Goal: Transaction & Acquisition: Purchase product/service

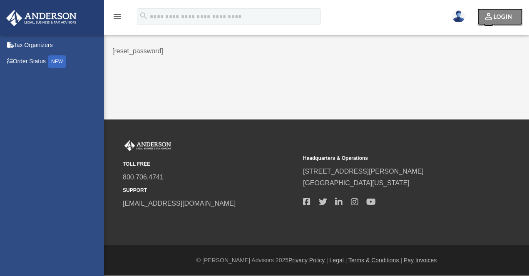
click at [499, 21] on link "perm_identity Login" at bounding box center [499, 16] width 45 height 17
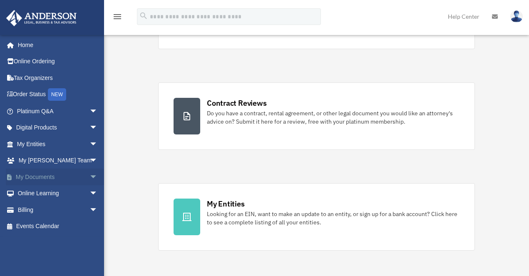
scroll to position [131, 0]
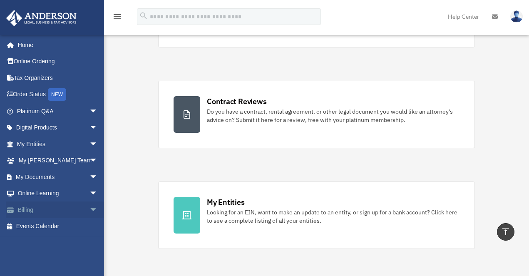
click at [89, 210] on span "arrow_drop_down" at bounding box center [97, 209] width 17 height 17
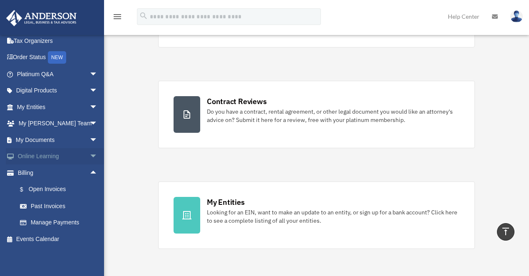
scroll to position [38, 0]
click at [42, 187] on link "$ Open Invoices" at bounding box center [61, 188] width 99 height 17
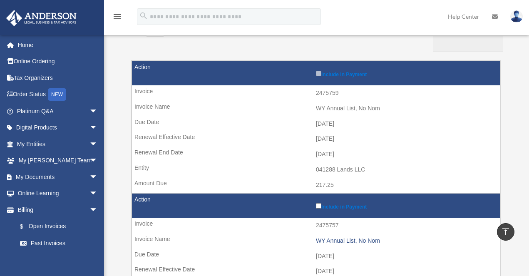
scroll to position [125, 0]
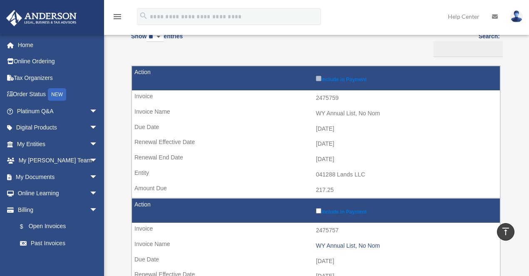
click at [347, 137] on td "[DATE]" at bounding box center [316, 144] width 368 height 16
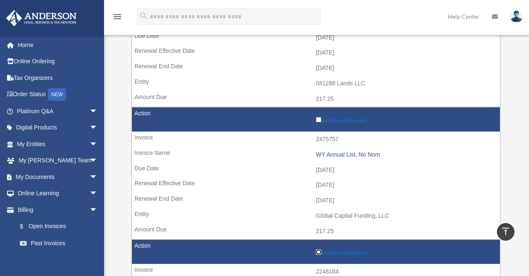
scroll to position [159, 0]
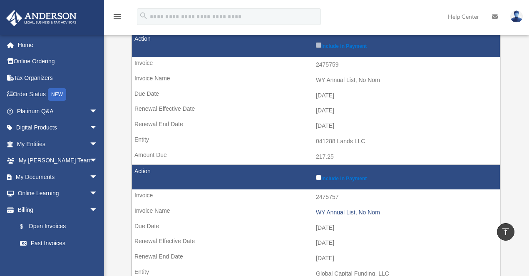
click at [338, 179] on label "Include in Payment" at bounding box center [406, 177] width 180 height 8
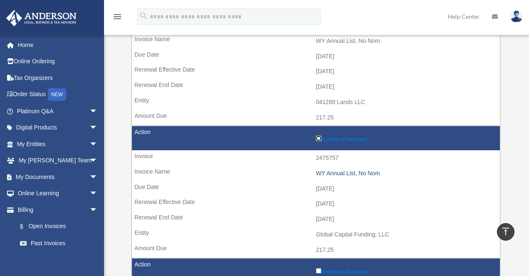
scroll to position [231, 0]
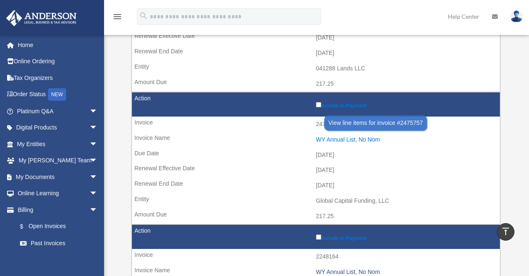
click at [349, 138] on div "WY Annual List, No Nom" at bounding box center [406, 139] width 180 height 7
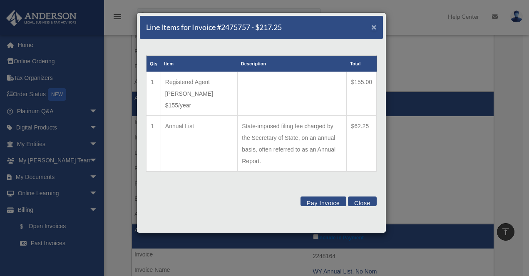
click at [373, 27] on span "×" at bounding box center [373, 27] width 5 height 10
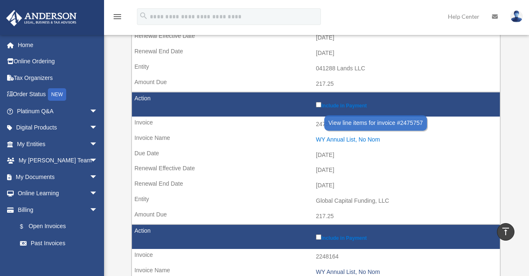
click at [334, 141] on div "WY Annual List, No Nom" at bounding box center [406, 139] width 180 height 7
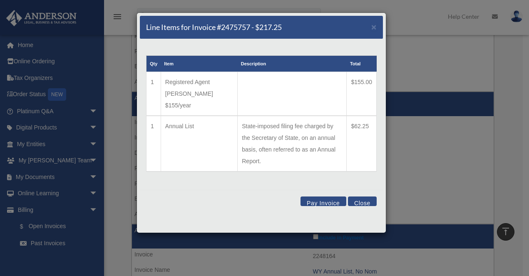
click at [314, 196] on button "Pay Invoice" at bounding box center [323, 201] width 46 height 10
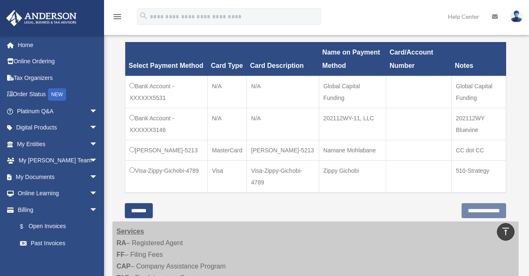
scroll to position [247, 0]
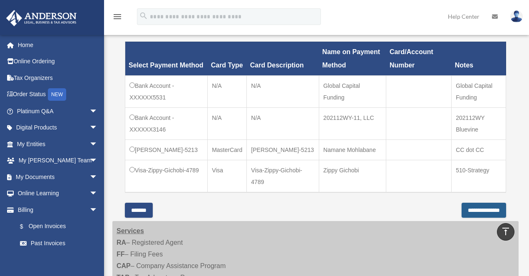
click at [467, 218] on input "**********" at bounding box center [484, 210] width 45 height 15
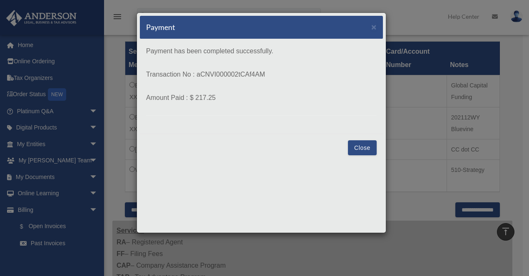
click at [359, 146] on button "Close" at bounding box center [362, 147] width 29 height 15
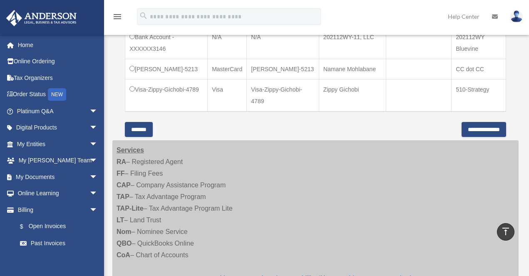
scroll to position [270, 0]
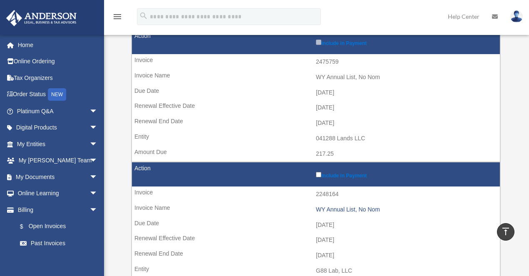
scroll to position [11, 0]
